Goal: Navigation & Orientation: Understand site structure

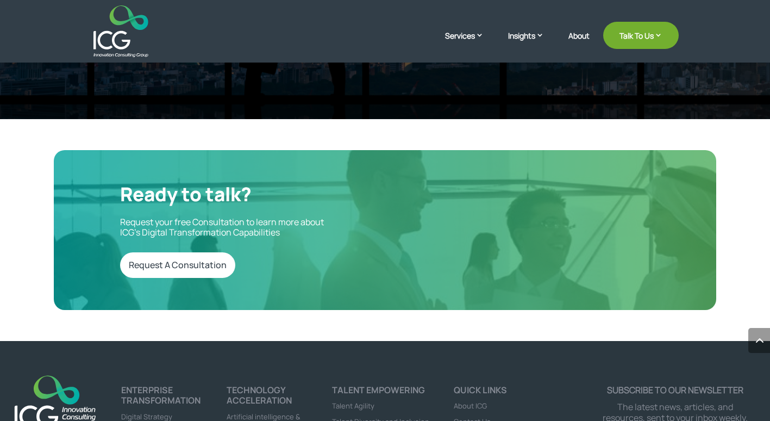
scroll to position [3471, 0]
